Goal: Transaction & Acquisition: Purchase product/service

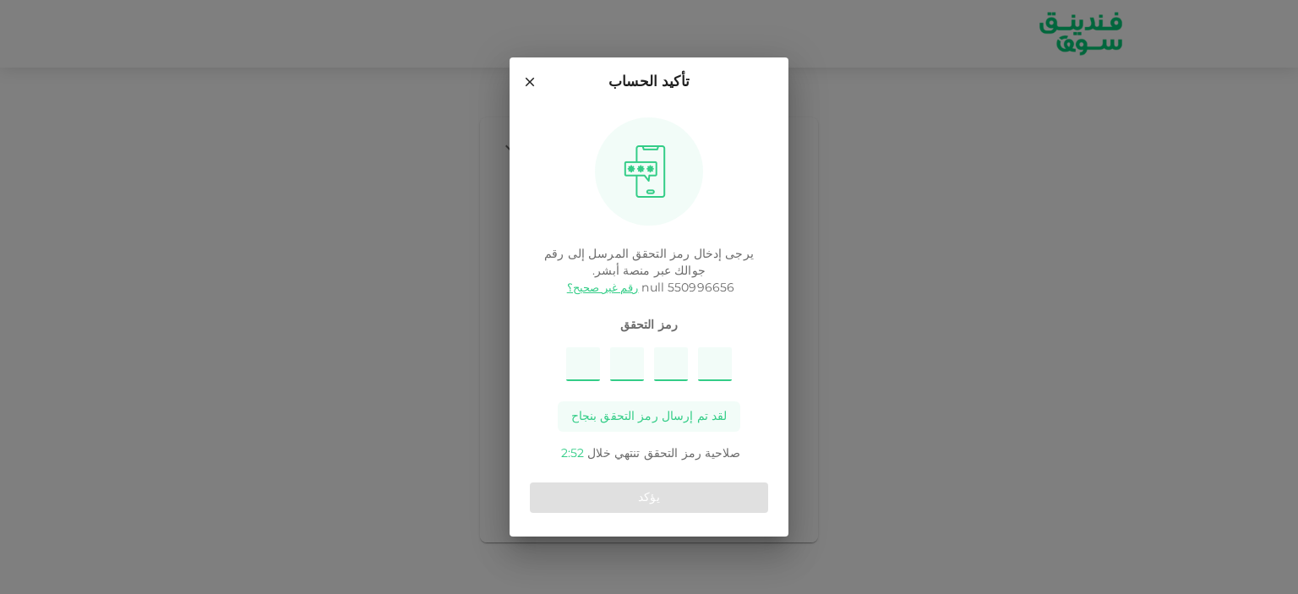
type input "5"
type input "2"
type input "9"
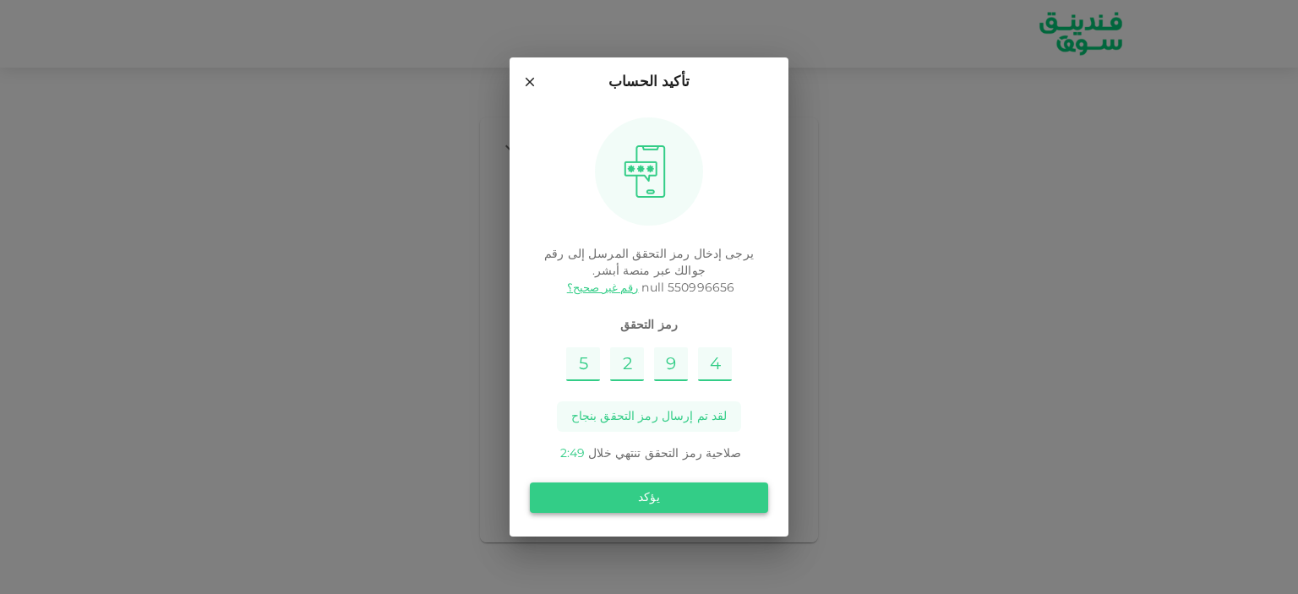
type input "4"
click at [635, 488] on button "يؤكد" at bounding box center [649, 498] width 238 height 30
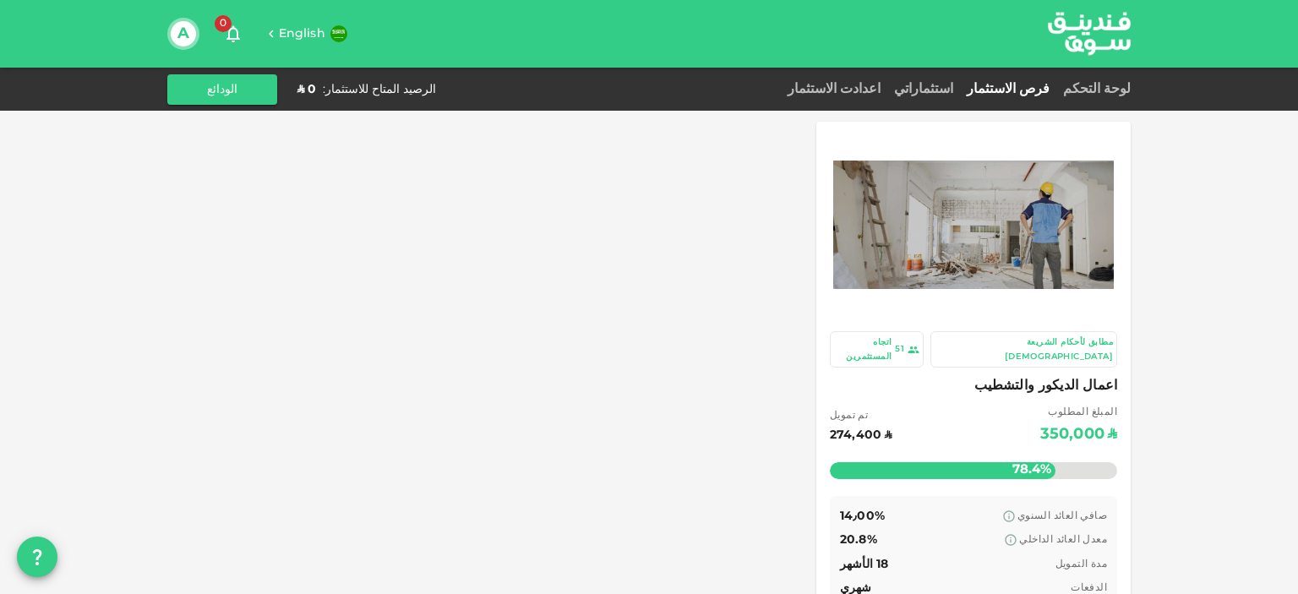
scroll to position [85, 0]
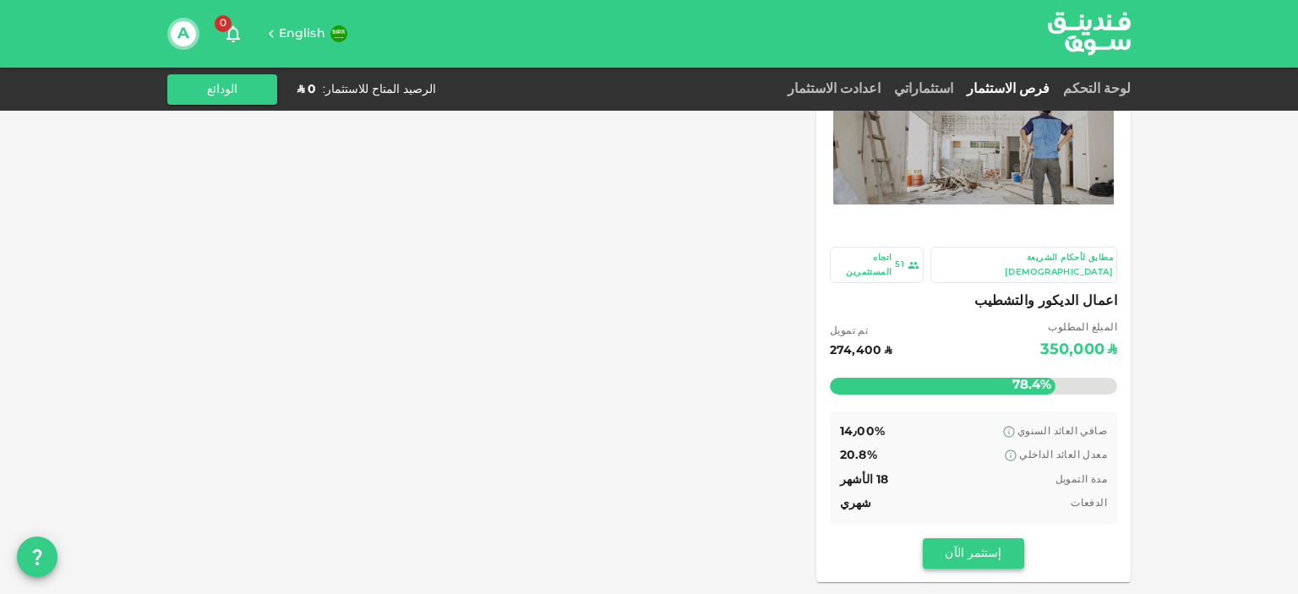
click at [993, 538] on button "إستثمر الآن" at bounding box center [973, 553] width 101 height 30
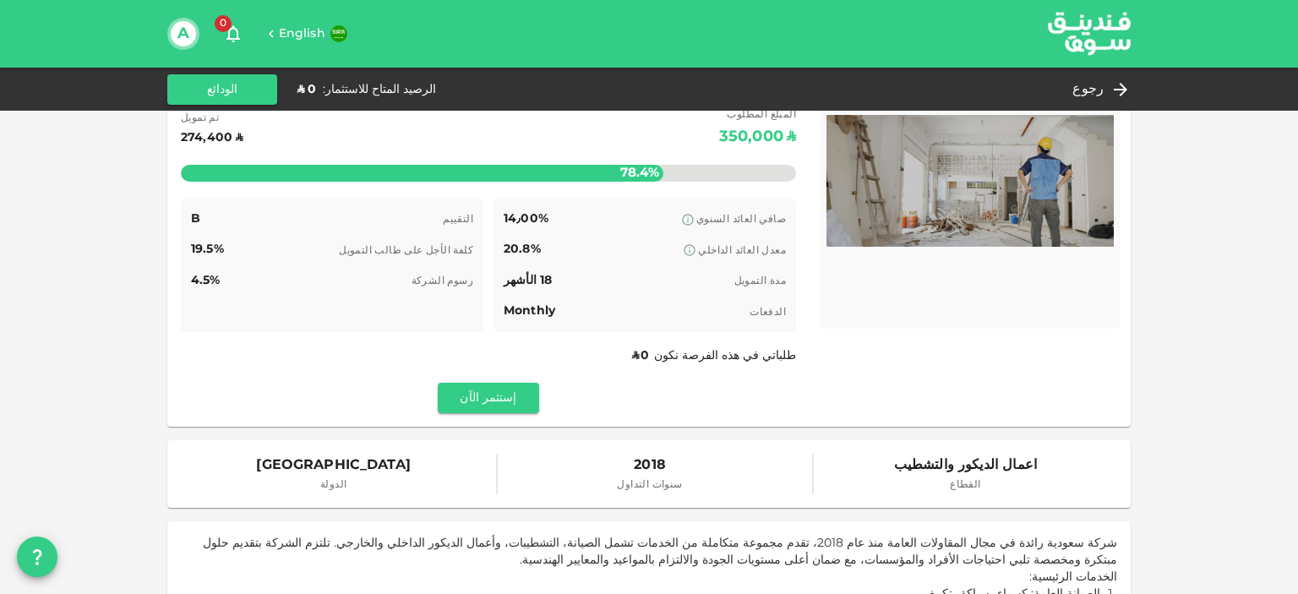
drag, startPoint x: 768, startPoint y: 341, endPoint x: 764, endPoint y: 379, distance: 38.3
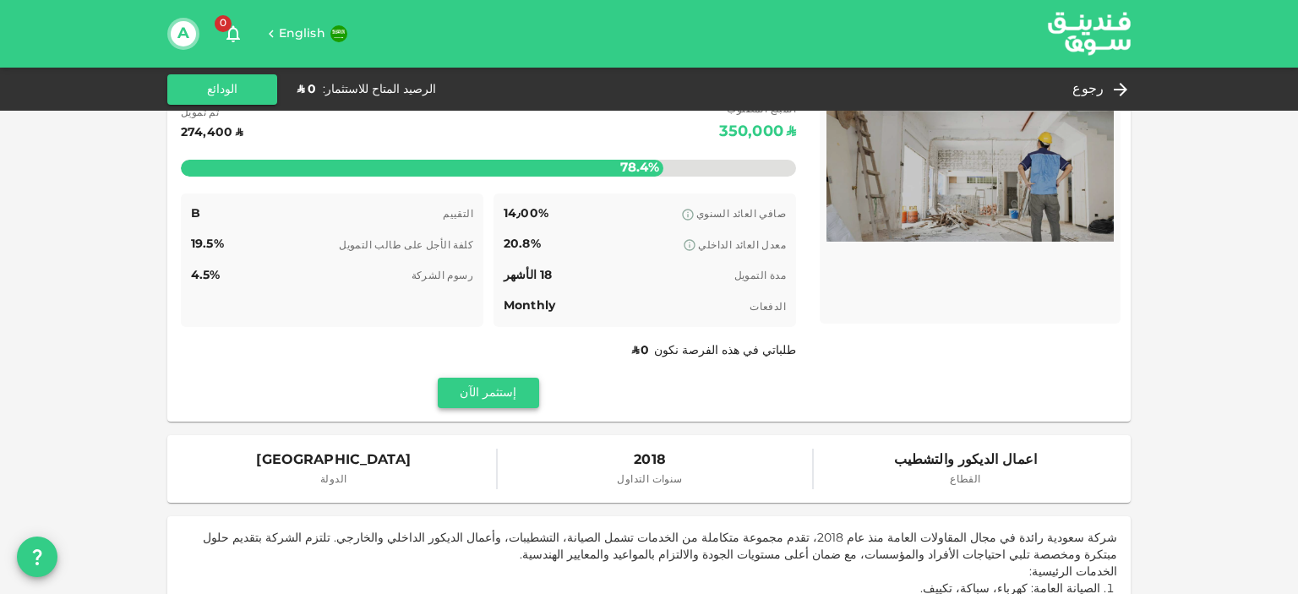
click at [523, 398] on button "إستثمر الآن" at bounding box center [488, 393] width 101 height 30
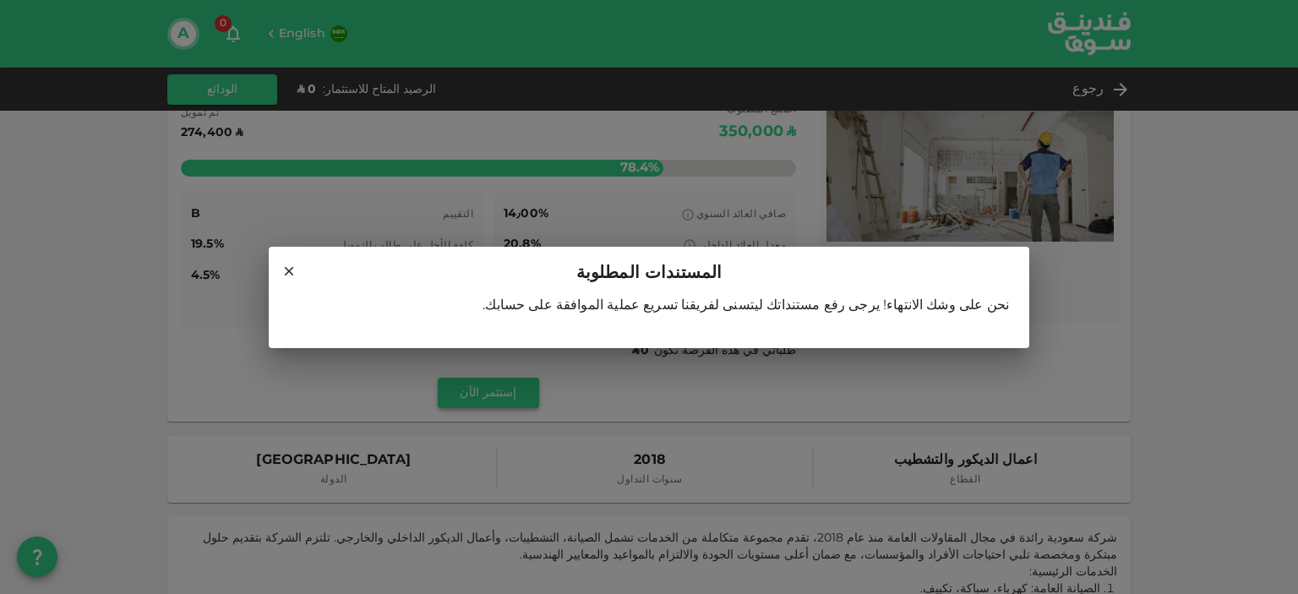
scroll to position [188, 0]
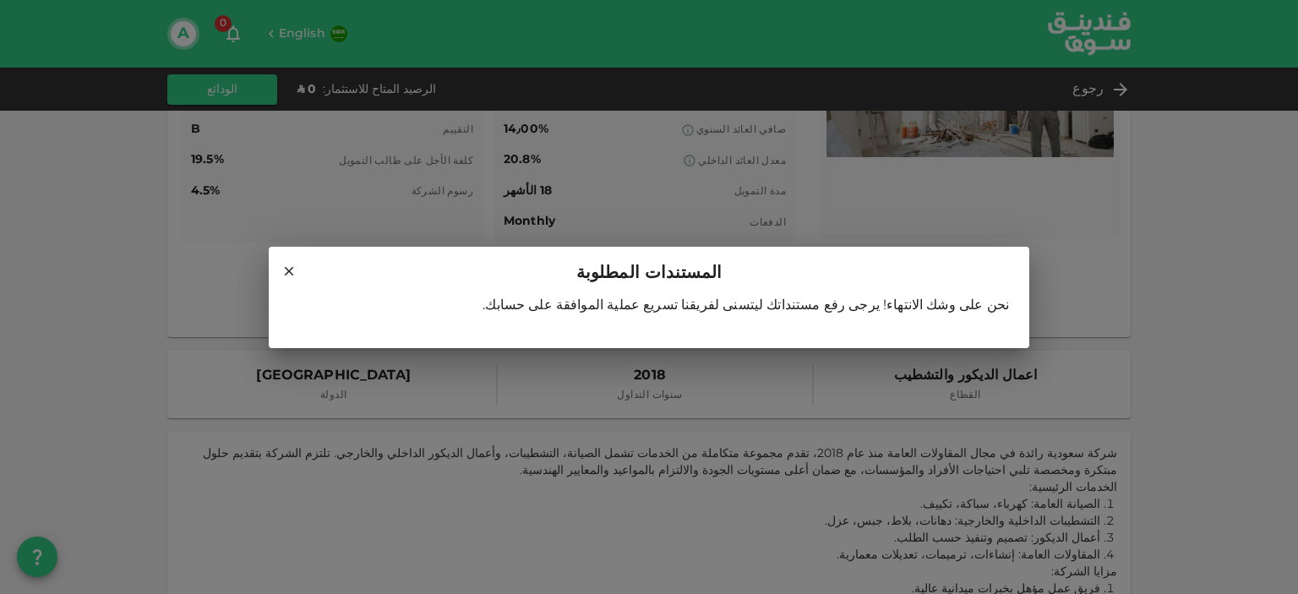
click at [283, 276] on icon at bounding box center [288, 271] width 15 height 15
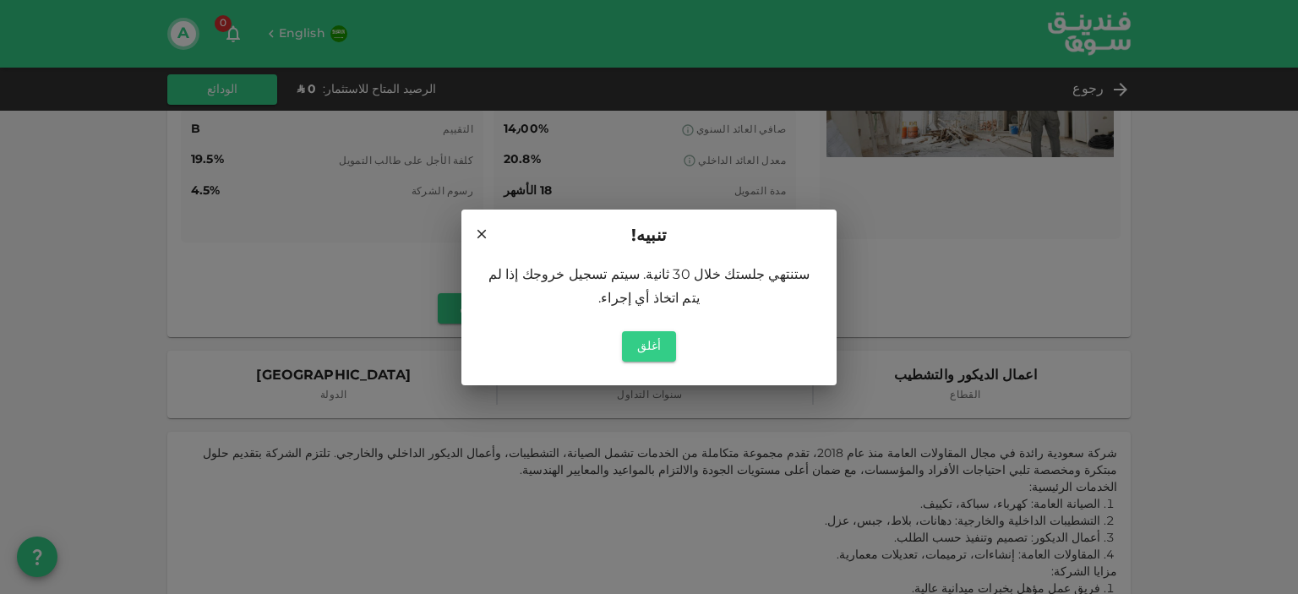
click at [481, 238] on icon at bounding box center [481, 233] width 9 height 9
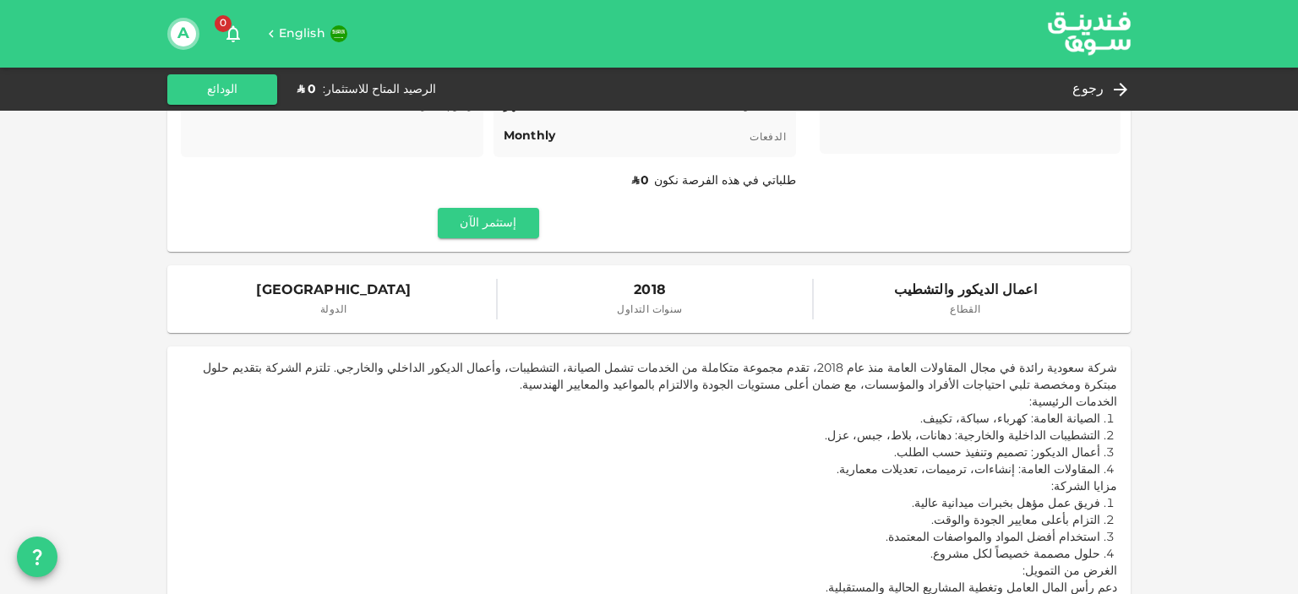
scroll to position [0, 0]
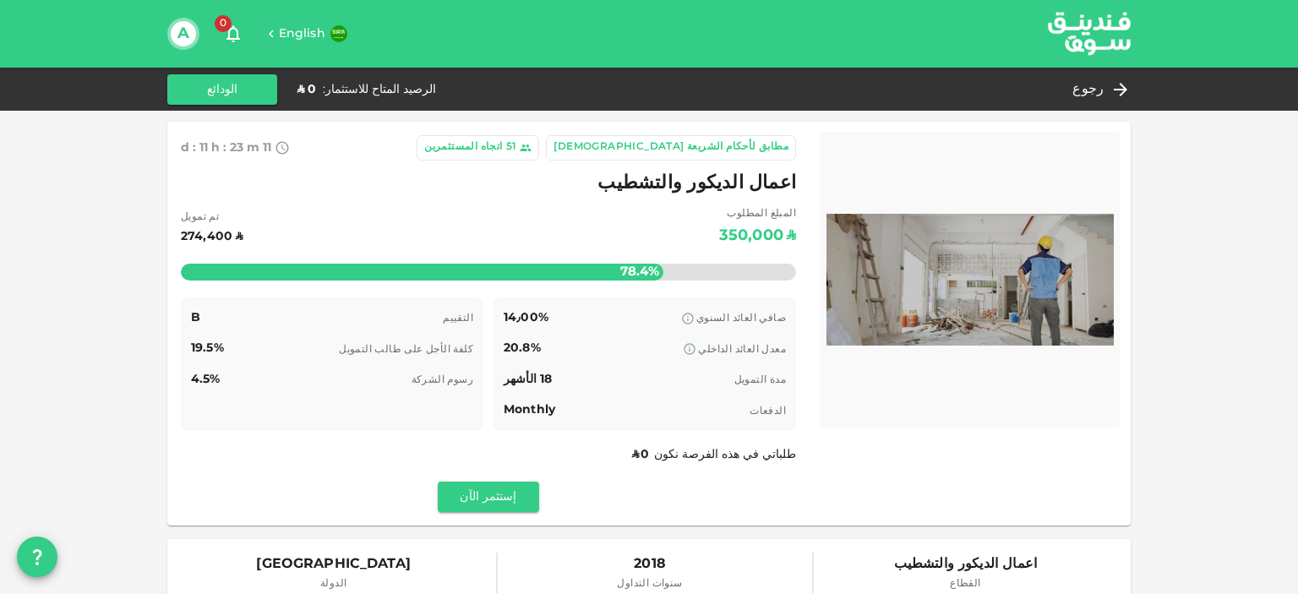
drag, startPoint x: 1051, startPoint y: 215, endPoint x: 1014, endPoint y: 43, distance: 176.4
drag, startPoint x: 643, startPoint y: 191, endPoint x: 616, endPoint y: 158, distance: 42.6
click at [247, 88] on button "الودائع" at bounding box center [222, 89] width 110 height 30
